Goal: Task Accomplishment & Management: Manage account settings

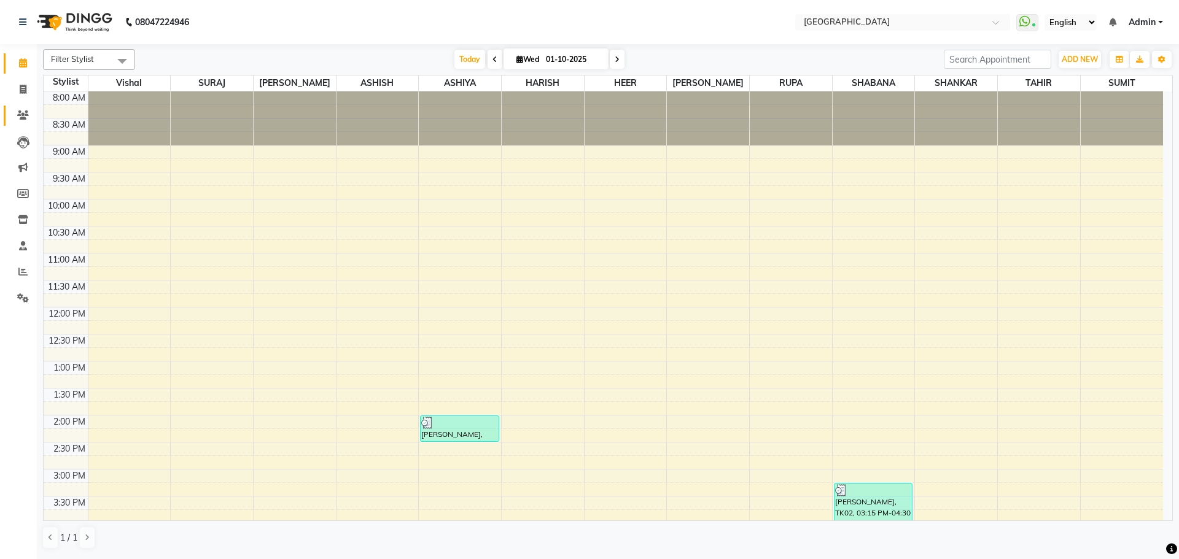
scroll to position [433, 0]
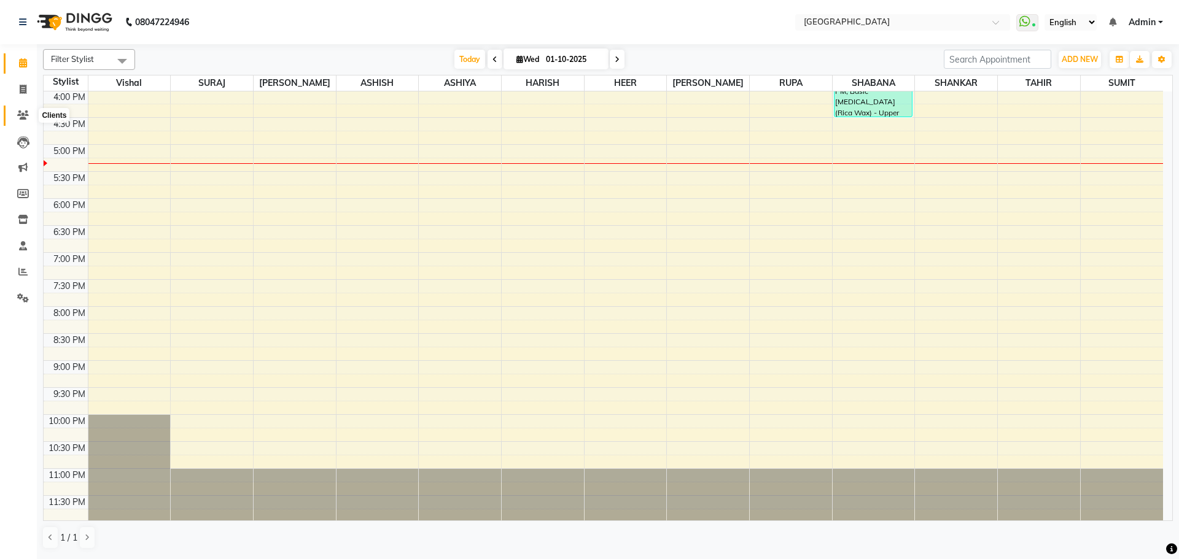
drag, startPoint x: 20, startPoint y: 112, endPoint x: 22, endPoint y: 104, distance: 8.4
click at [20, 112] on icon at bounding box center [23, 115] width 12 height 9
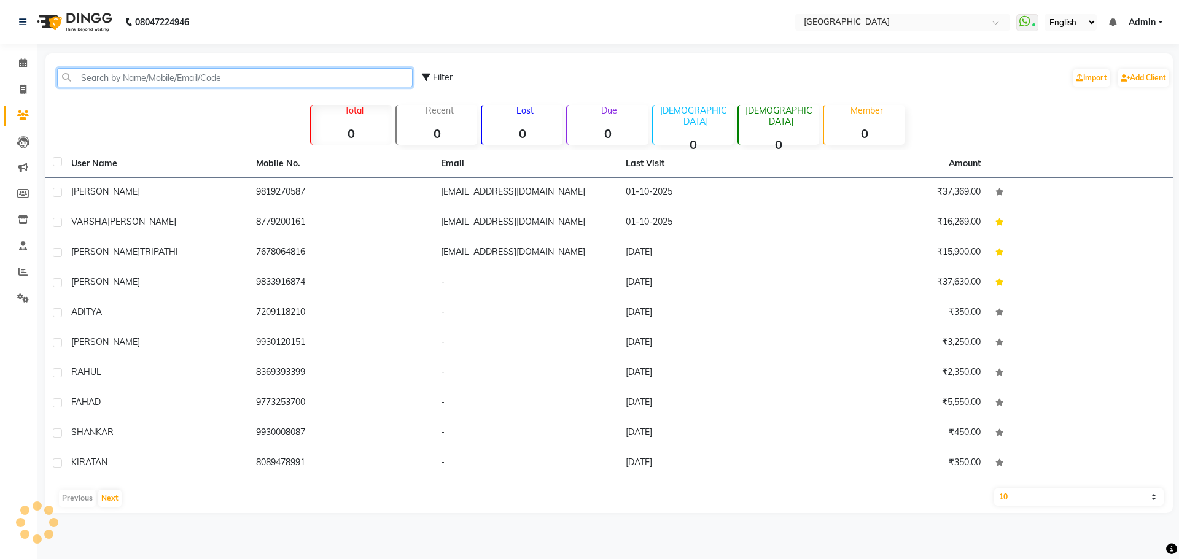
click at [128, 69] on input "text" at bounding box center [234, 77] width 355 height 19
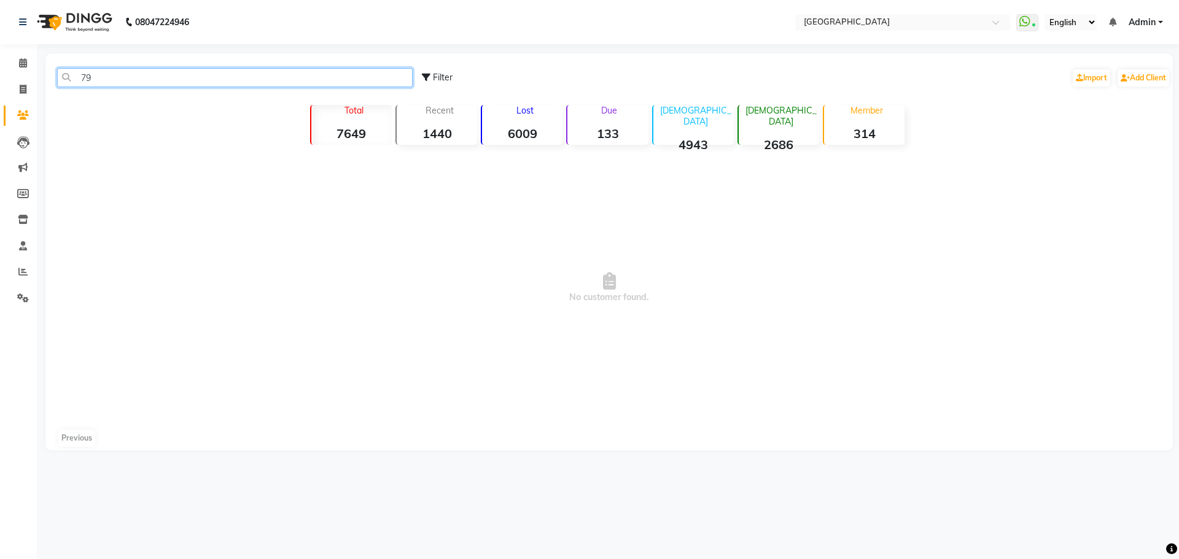
type input "7"
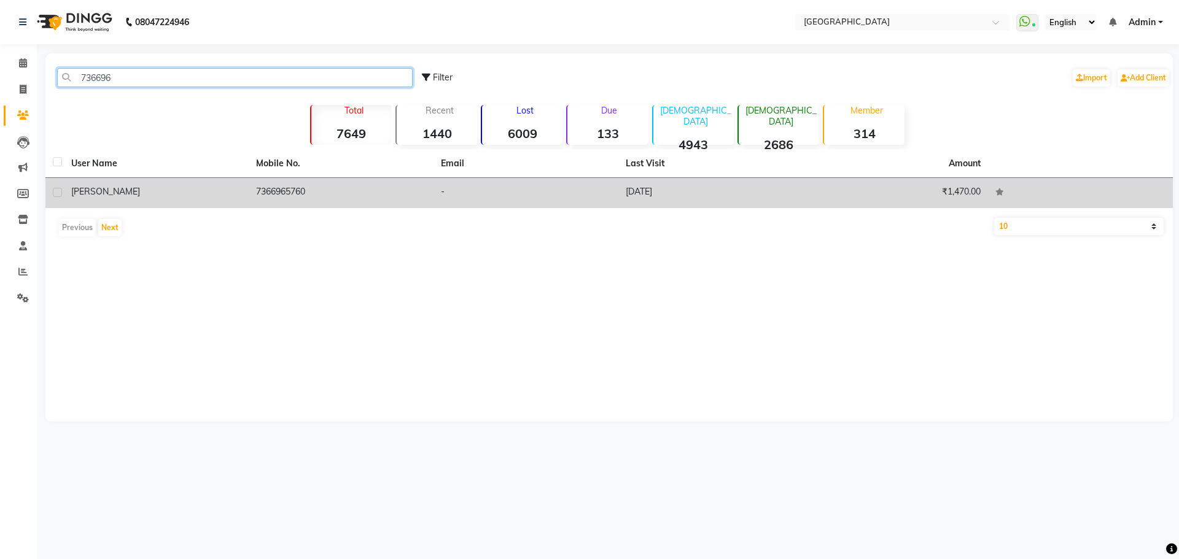
type input "736696"
click at [238, 191] on div "[PERSON_NAME]" at bounding box center [156, 191] width 170 height 13
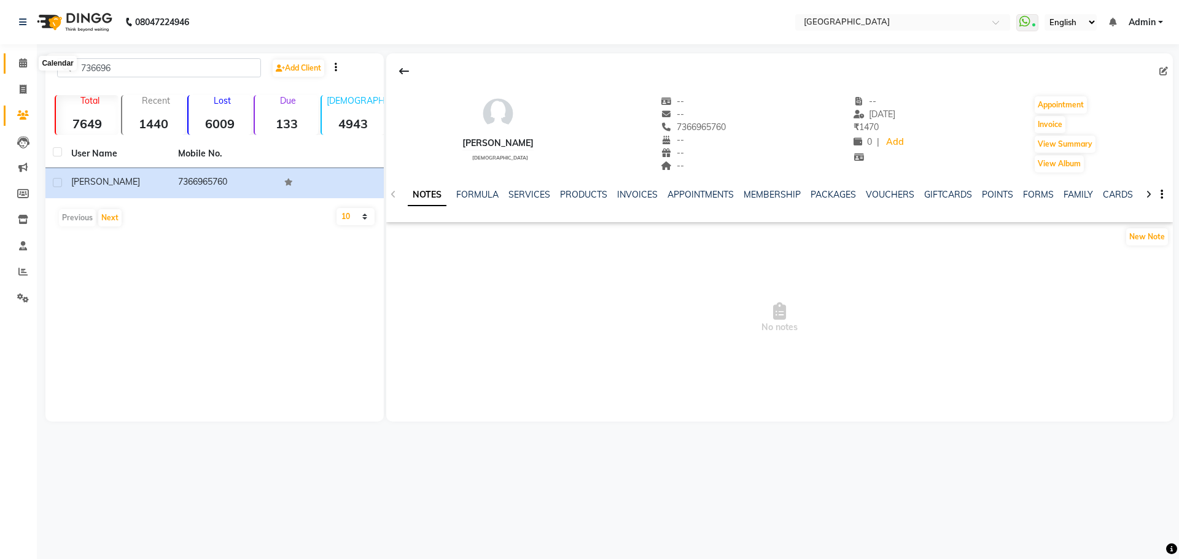
drag, startPoint x: 14, startPoint y: 63, endPoint x: 22, endPoint y: 0, distance: 63.8
click at [14, 63] on span at bounding box center [22, 63] width 21 height 14
